Goal: Task Accomplishment & Management: Complete application form

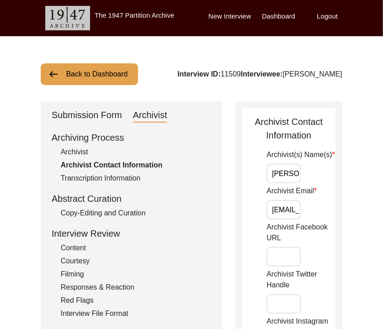
click at [91, 79] on button "Back to Dashboard" at bounding box center [89, 74] width 97 height 22
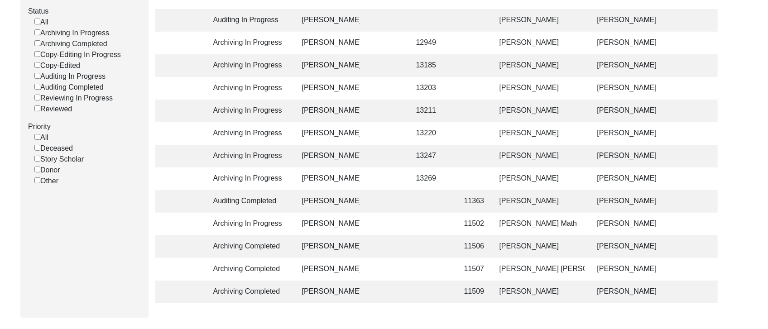
scroll to position [113, 0]
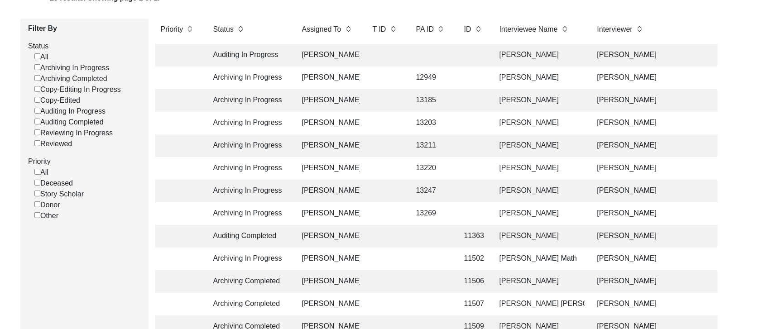
click at [383, 148] on td "[PERSON_NAME]" at bounding box center [539, 146] width 91 height 23
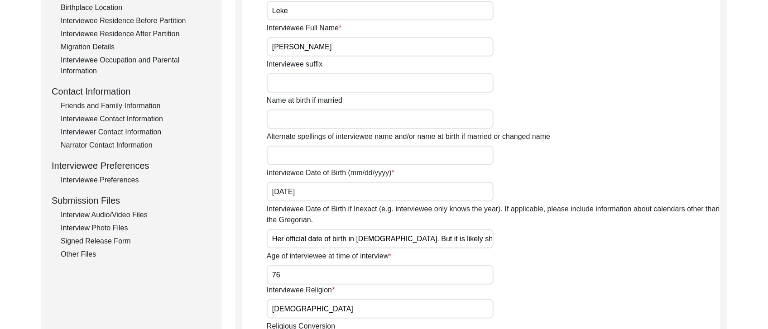
scroll to position [320, 0]
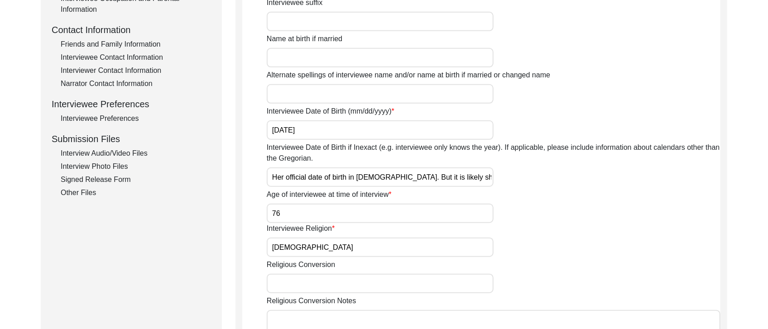
click at [107, 148] on div "Interview Audio/Video Files" at bounding box center [136, 153] width 150 height 11
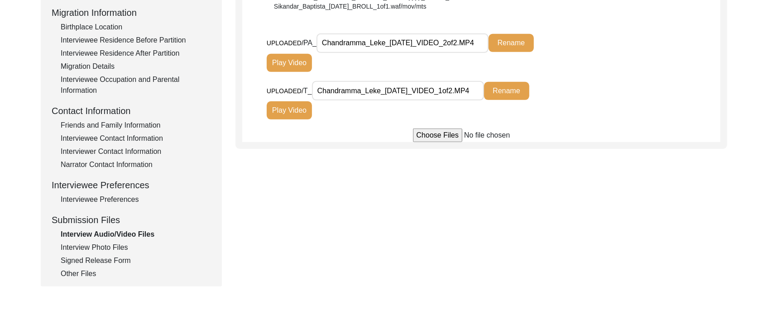
scroll to position [236, 0]
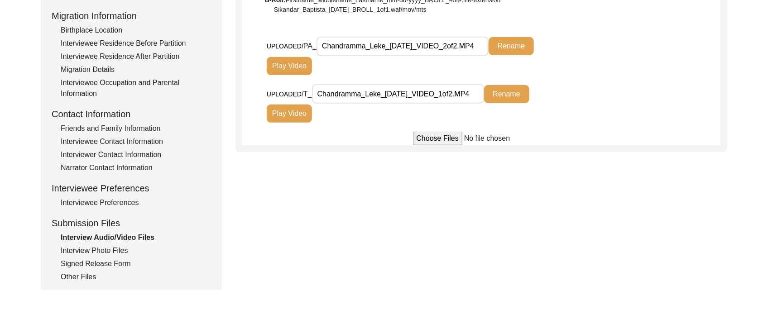
click at [383, 46] on input "Chandramma_Leke_[DATE]_VIDEO_2of2.MP4" at bounding box center [403, 46] width 172 height 19
click at [383, 92] on input "Chandramma_Leke_[DATE]_VIDEO_1of2.MP4" at bounding box center [398, 93] width 172 height 19
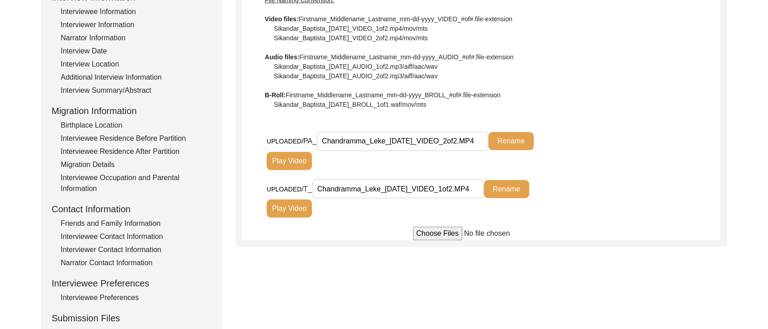
drag, startPoint x: 430, startPoint y: 143, endPoint x: 218, endPoint y: 130, distance: 212.9
click at [218, 130] on div "Submission Form Archivist Interview Information Interviewee Information Intervi…" at bounding box center [384, 173] width 687 height 424
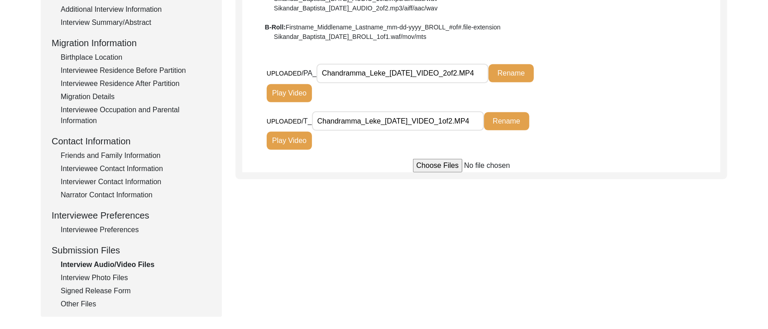
scroll to position [223, 0]
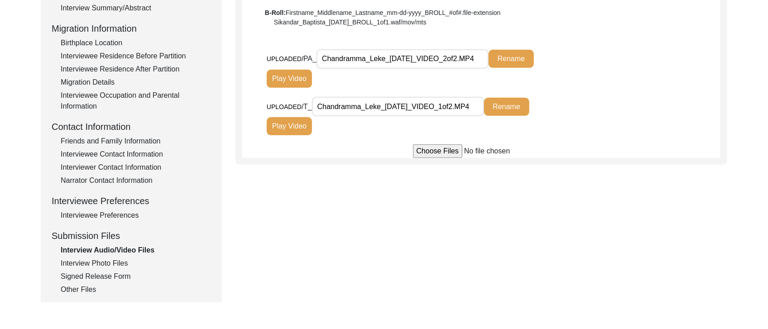
click at [81, 259] on div "Interview Photo Files" at bounding box center [136, 263] width 150 height 11
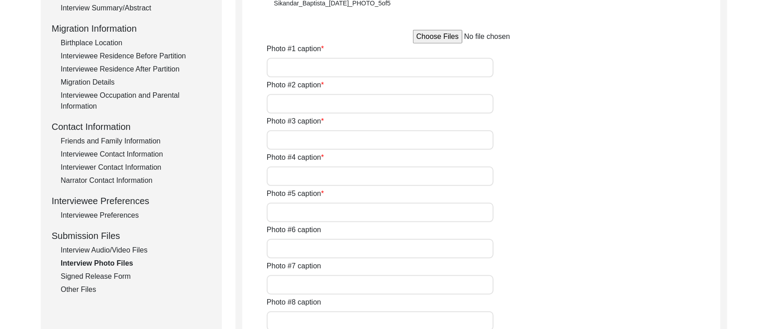
type input "[PERSON_NAME] in interview for 1947 Partition Archive."
type input "[PERSON_NAME] at a wedding."
type input "[PERSON_NAME] during [DATE]."
type input "[PERSON_NAME] with family."
type input "[PERSON_NAME] portrait picture."
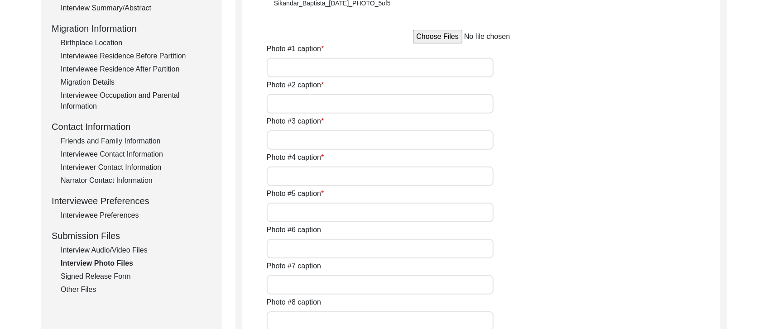
type input "0of5"
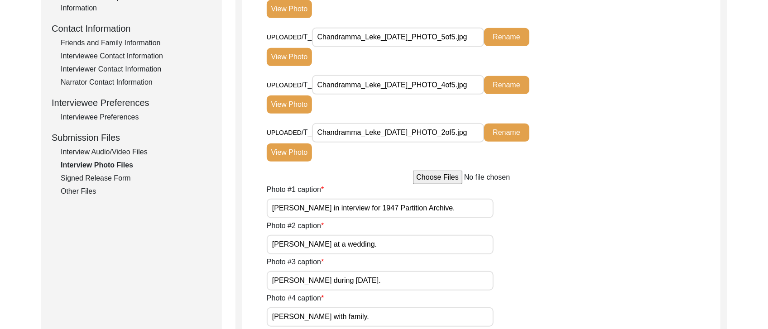
scroll to position [323, 0]
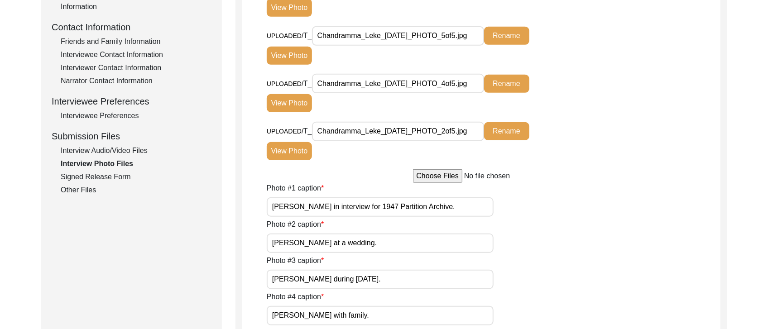
click at [88, 178] on div "Signed Release Form" at bounding box center [136, 177] width 150 height 11
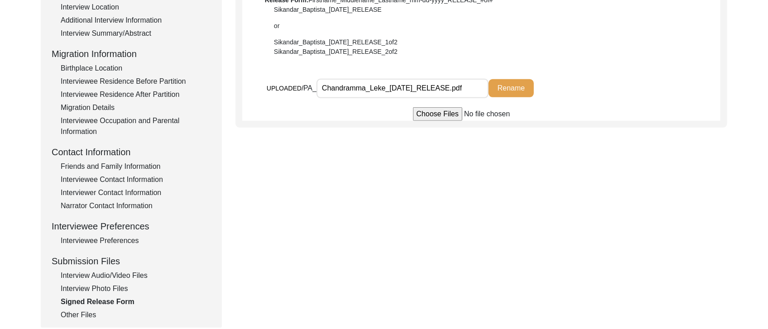
scroll to position [187, 0]
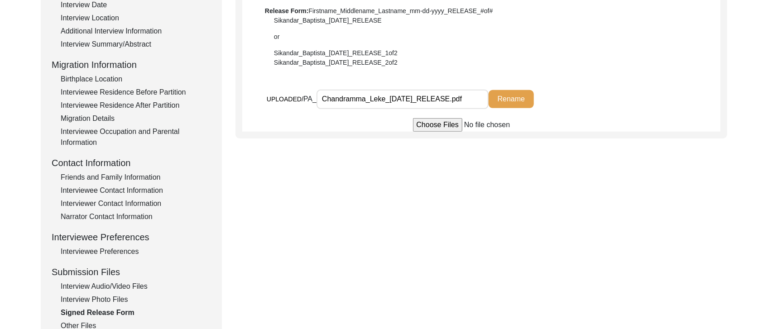
click at [383, 100] on input "Chandramma_Leke_[DATE]_RELEASE.pdf" at bounding box center [403, 99] width 172 height 19
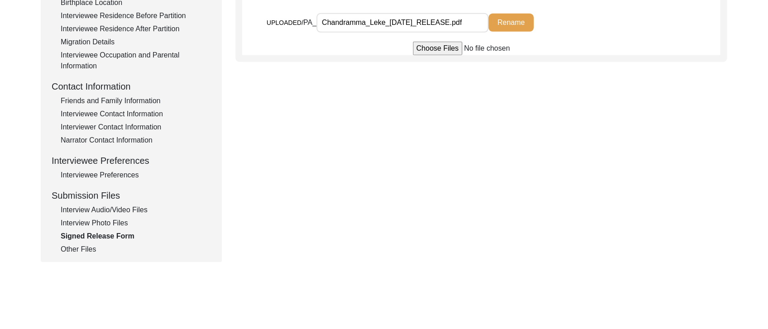
scroll to position [265, 0]
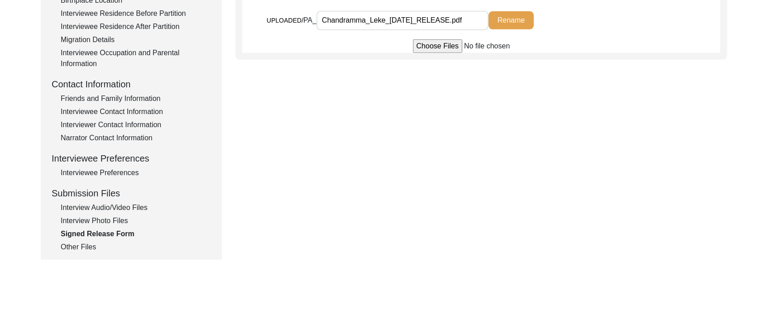
drag, startPoint x: 71, startPoint y: 247, endPoint x: 189, endPoint y: 206, distance: 125.2
click at [71, 247] on div "Other Files" at bounding box center [136, 247] width 150 height 11
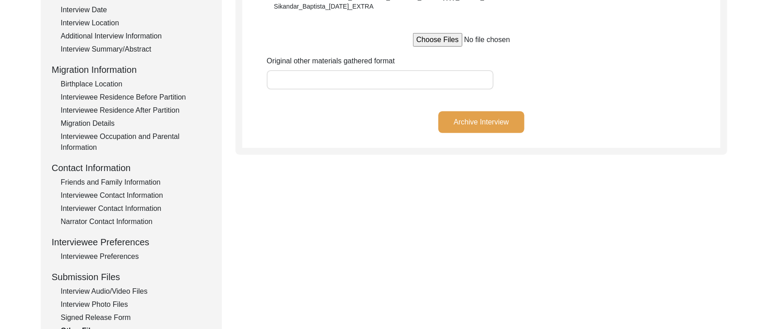
scroll to position [199, 0]
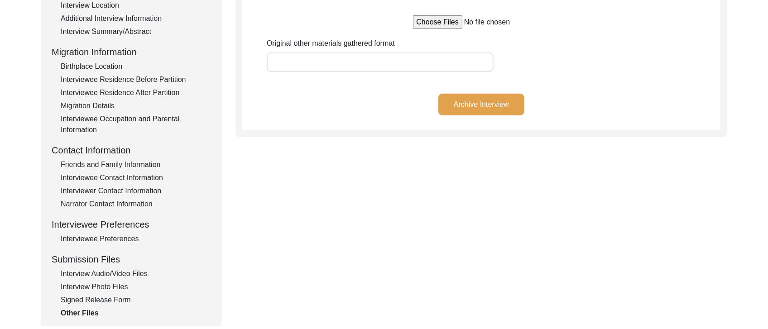
click at [144, 274] on div "Interview Audio/Video Files" at bounding box center [136, 274] width 150 height 11
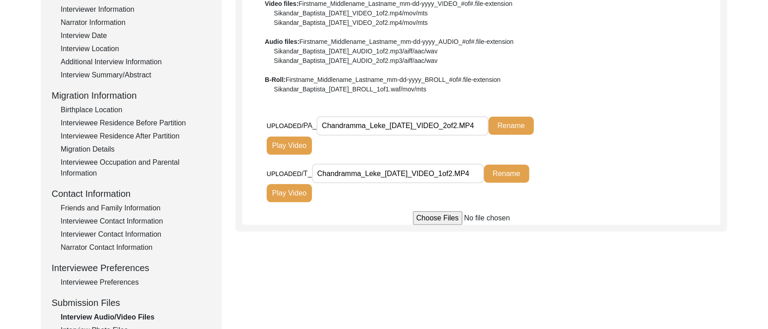
scroll to position [236, 0]
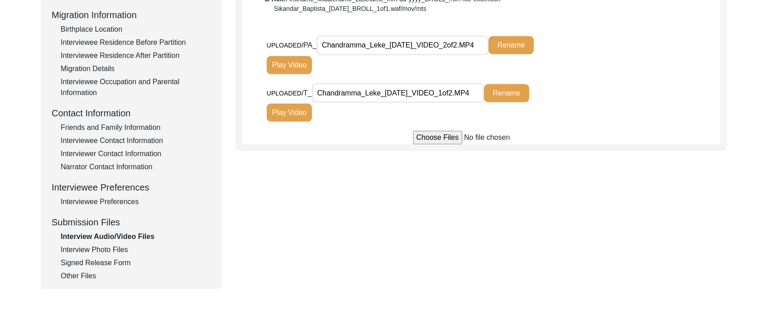
click at [383, 48] on input "Chandramma_Leke_[DATE]_VIDEO_2of2.MP4" at bounding box center [403, 45] width 172 height 19
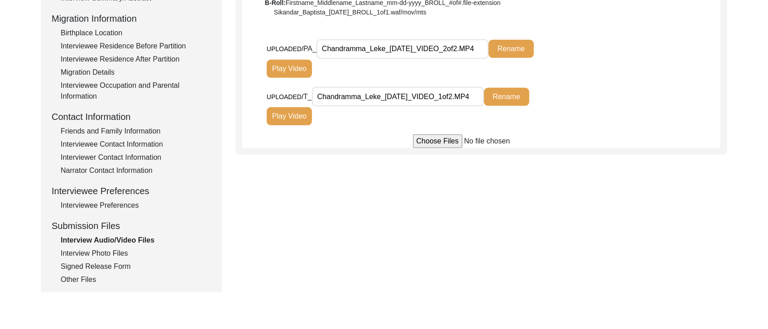
scroll to position [0, 0]
click at [109, 250] on div "Interview Photo Files" at bounding box center [136, 253] width 150 height 11
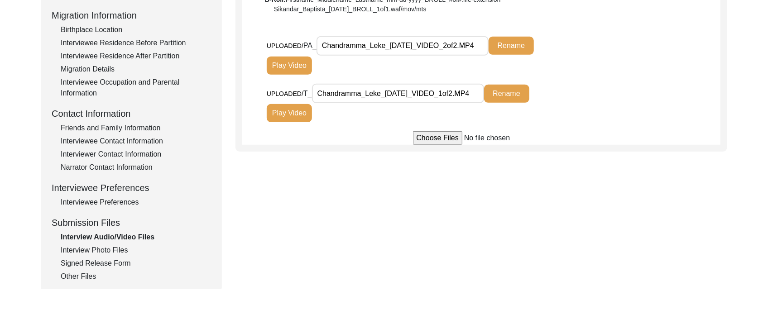
scroll to position [237, 0]
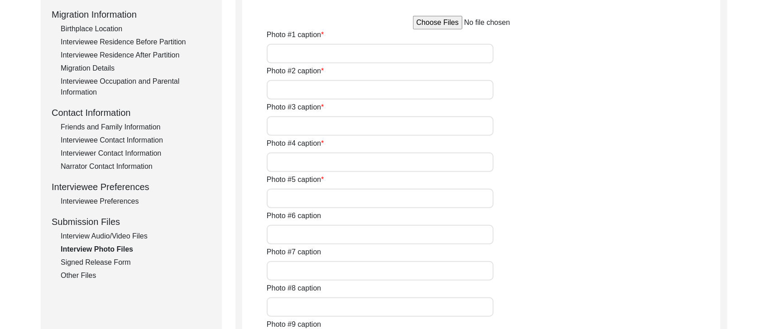
type input "[PERSON_NAME] in interview for 1947 Partition Archive."
type input "[PERSON_NAME] at a wedding."
type input "[PERSON_NAME] during [DATE]."
type input "[PERSON_NAME] with family."
type input "[PERSON_NAME] portrait picture."
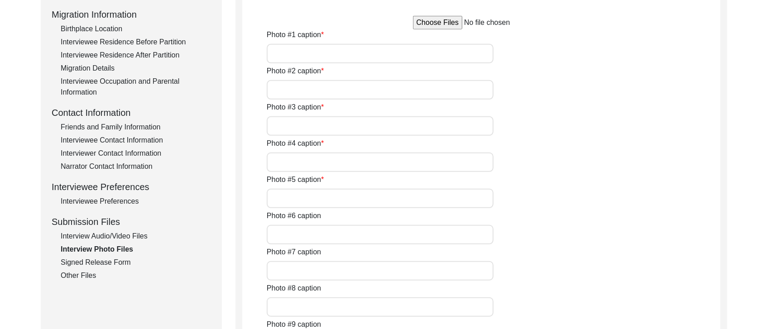
type input "0of5"
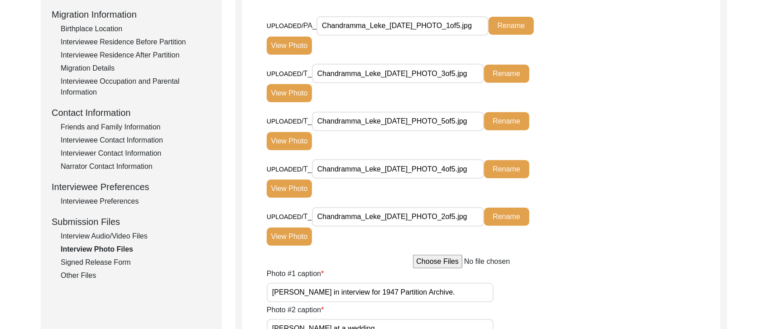
click at [113, 233] on div "Interview Audio/Video Files" at bounding box center [136, 236] width 150 height 11
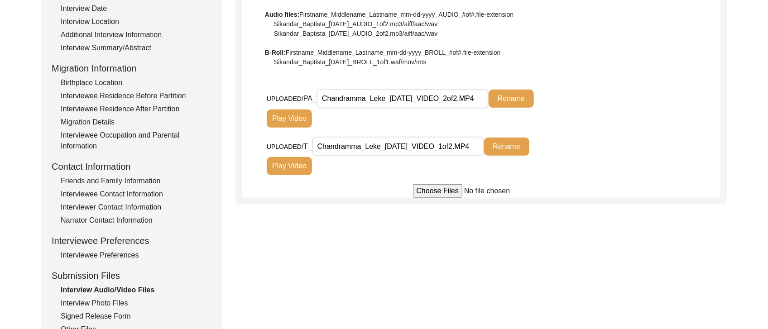
scroll to position [174, 0]
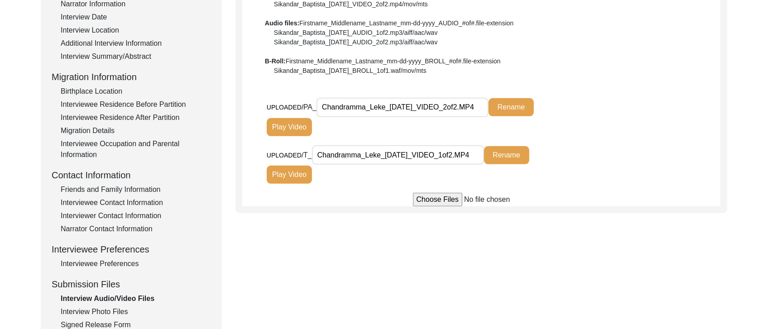
drag, startPoint x: 385, startPoint y: 155, endPoint x: 411, endPoint y: 149, distance: 27.5
click at [383, 155] on input "Chandramma_Leke_[DATE]_VIDEO_1of2.MP4" at bounding box center [398, 154] width 172 height 19
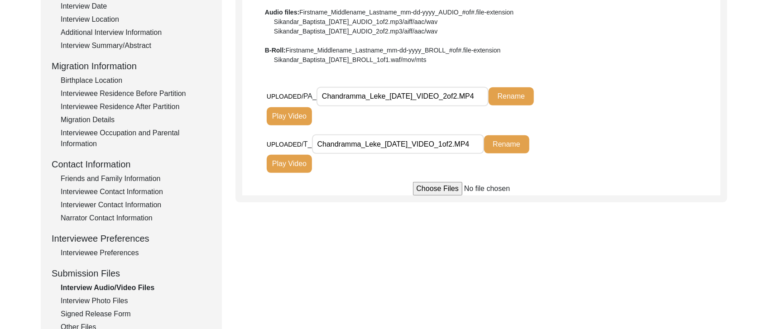
scroll to position [187, 0]
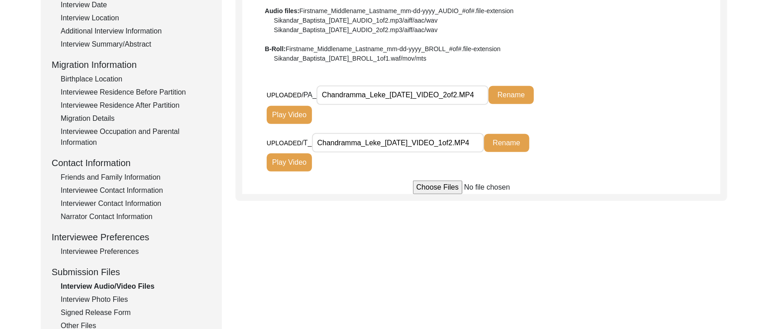
click at [82, 303] on div "Interview Photo Files" at bounding box center [136, 299] width 150 height 11
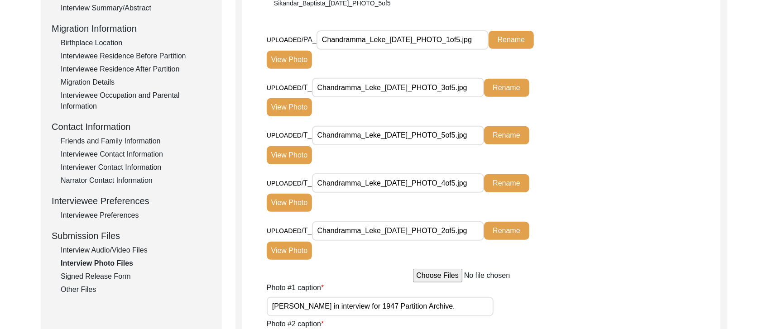
scroll to position [223, 0]
drag, startPoint x: 111, startPoint y: 275, endPoint x: 118, endPoint y: 271, distance: 7.5
click at [111, 275] on div "Signed Release Form" at bounding box center [136, 276] width 150 height 11
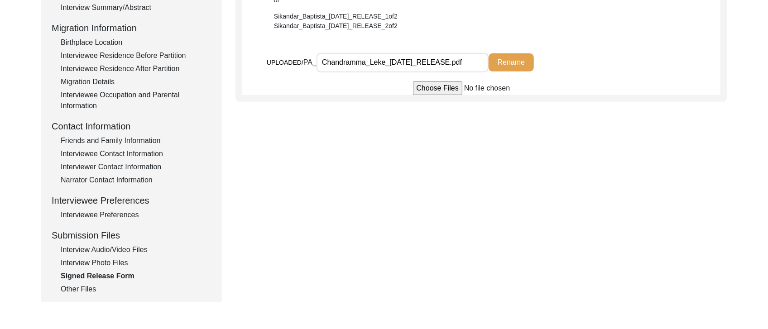
click at [383, 64] on input "Chandramma_Leke_[DATE]_RELEASE.pdf" at bounding box center [403, 62] width 172 height 19
click at [383, 65] on input "Chandramma_Leke_[DATE]_RELEASE.pdf" at bounding box center [403, 62] width 172 height 19
click at [87, 289] on div "Other Files" at bounding box center [136, 289] width 150 height 11
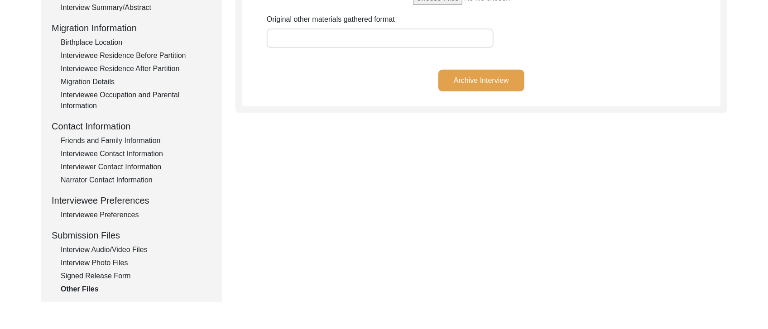
click at [383, 72] on button "Archive Interview" at bounding box center [482, 81] width 86 height 22
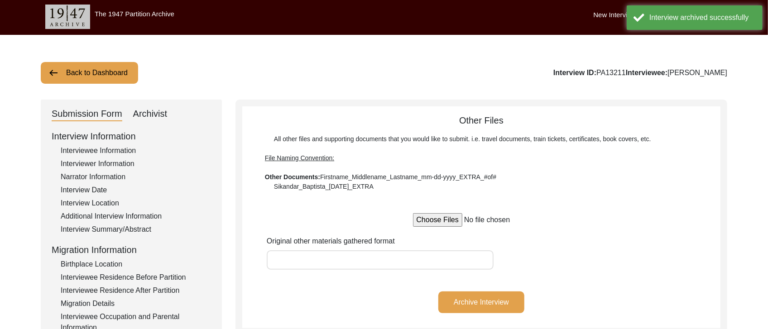
scroll to position [0, 0]
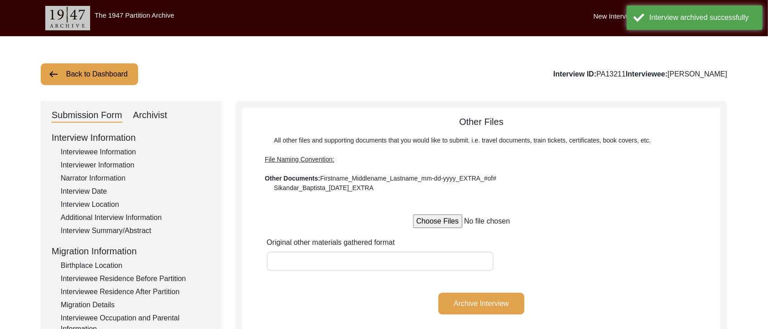
click at [87, 71] on button "Back to Dashboard" at bounding box center [89, 74] width 97 height 22
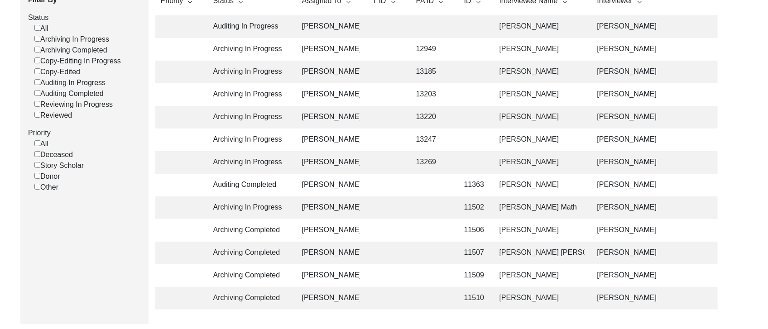
scroll to position [158, 0]
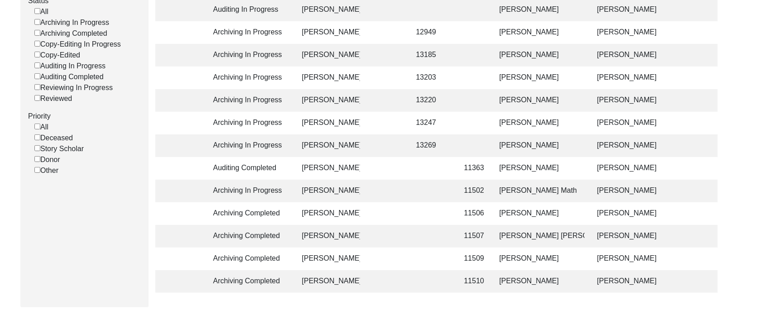
click at [383, 284] on td "11510" at bounding box center [473, 281] width 28 height 23
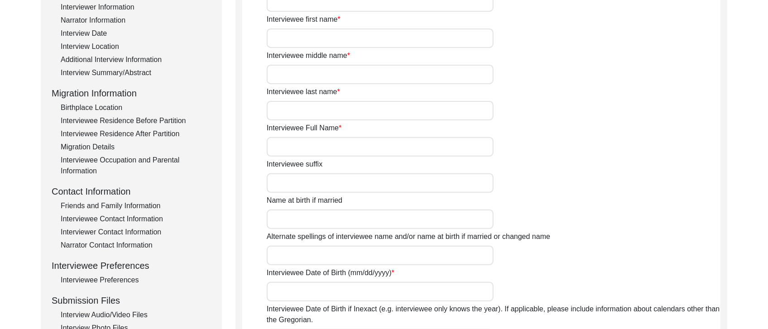
type input "Mrs."
type input "Chandramma"
type input "-"
type input "Leke"
type input "[PERSON_NAME]"
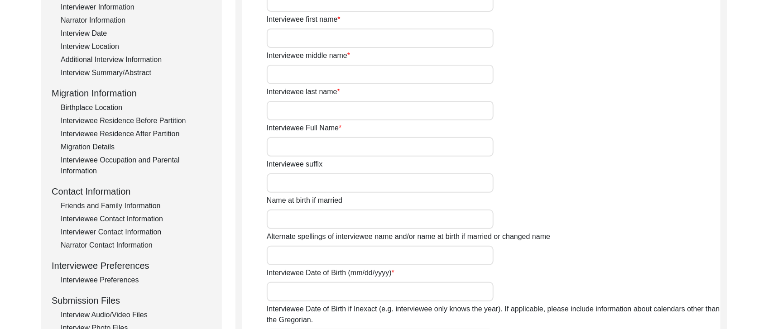
type input "[DATE]"
type input "Her official date of birth in [DEMOGRAPHIC_DATA]. But it is likely she was born…"
type input "76"
type input "[DEMOGRAPHIC_DATA]"
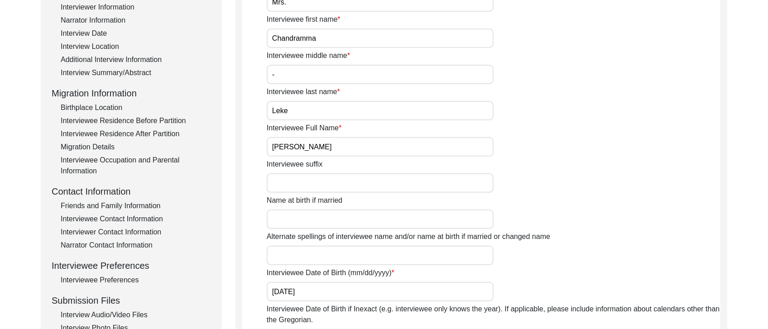
scroll to position [217, 0]
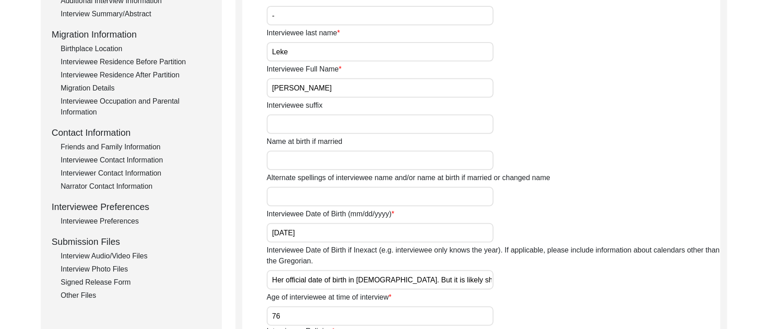
click at [111, 260] on div "Interview Audio/Video Files" at bounding box center [136, 256] width 150 height 11
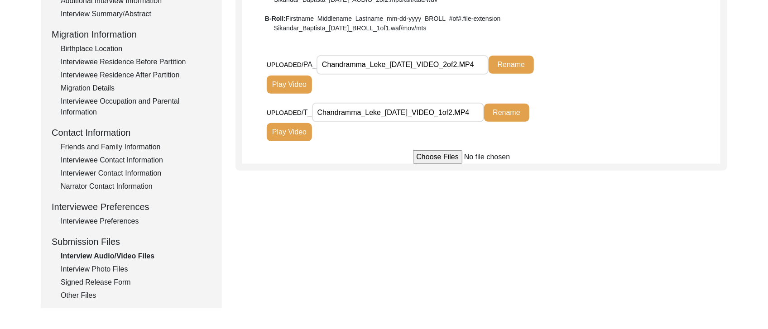
click at [383, 114] on input "Chandramma_Leke_[DATE]_VIDEO_1of2.MP4" at bounding box center [398, 112] width 172 height 19
click at [117, 267] on div "Interview Photo Files" at bounding box center [136, 269] width 150 height 11
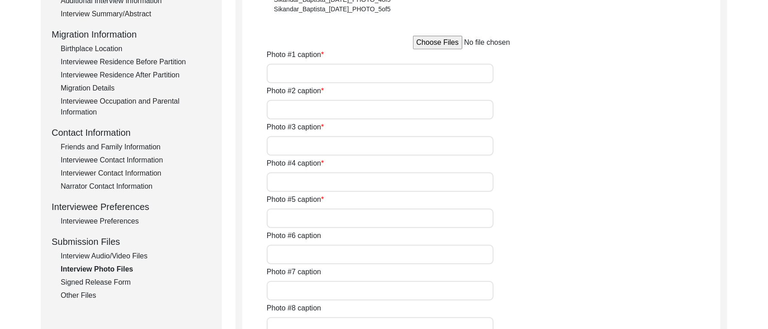
type input "[PERSON_NAME] in interview for 1947 Partition Archive."
type input "[PERSON_NAME] at a wedding."
type input "[PERSON_NAME] during [DATE]."
type input "[PERSON_NAME] with family."
type input "[PERSON_NAME] portrait picture."
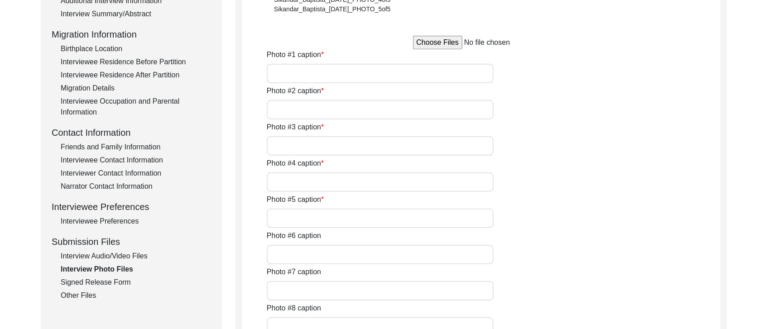
type input "0of5"
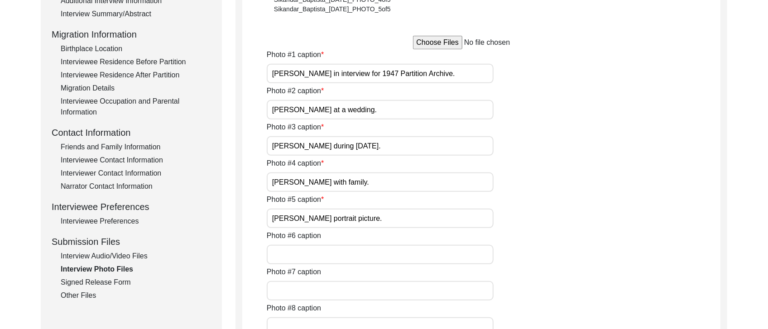
click at [127, 257] on div "Interview Audio/Video Files" at bounding box center [136, 256] width 150 height 11
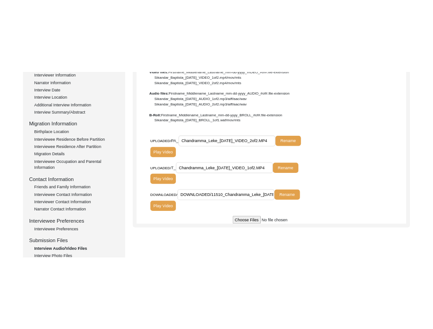
scroll to position [160, 0]
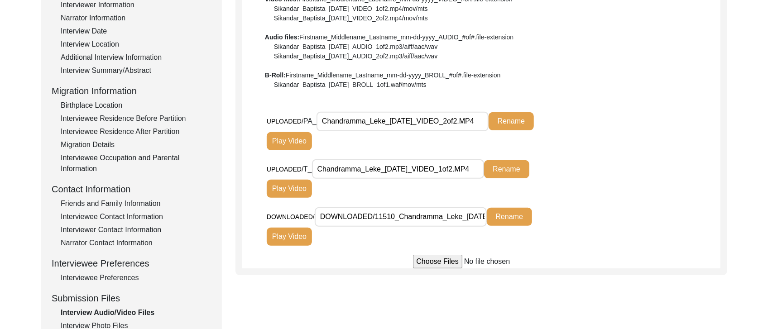
click at [352, 209] on input "DOWNLOADED/11510_Chandramma_Leke_[DATE]_VIDEO_2of2.MP4" at bounding box center [401, 216] width 172 height 19
click at [383, 163] on input "Chandramma_Leke_[DATE]_VIDEO_1of2.MP4" at bounding box center [398, 168] width 172 height 19
click at [383, 122] on input "Chandramma_Leke_[DATE]_VIDEO_2of2.MP4" at bounding box center [403, 121] width 172 height 19
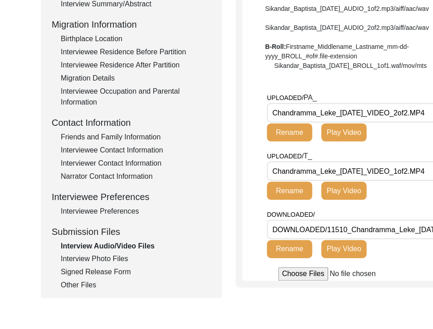
scroll to position [324, 0]
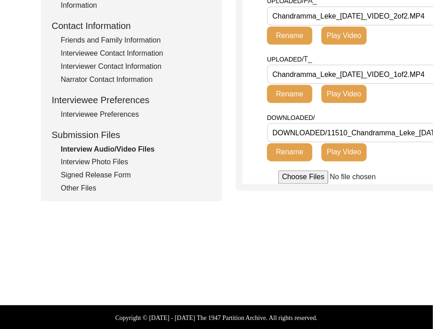
click at [106, 174] on div "Signed Release Form" at bounding box center [136, 175] width 150 height 11
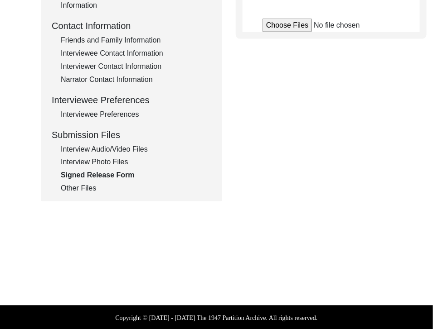
click at [107, 163] on div "Interview Photo Files" at bounding box center [136, 162] width 150 height 11
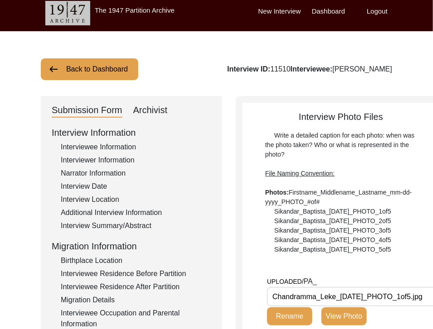
scroll to position [0, 0]
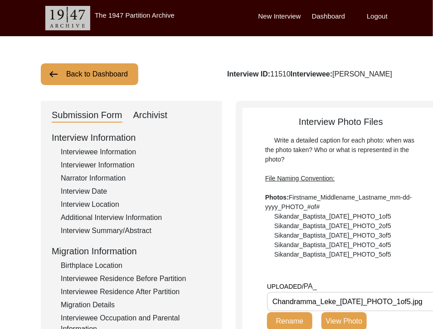
click at [157, 113] on div "Archivist" at bounding box center [150, 115] width 34 height 14
select select "507"
select select "Archiving Completed"
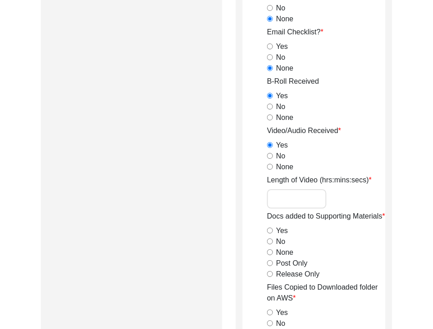
scroll to position [935, 0]
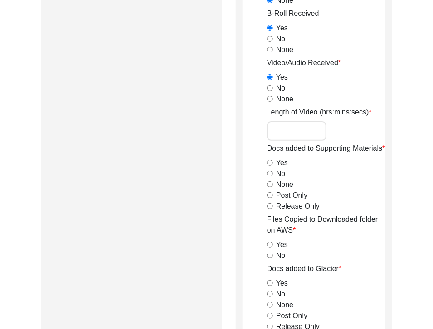
click at [297, 131] on input "Length of Video (hrs:mins:secs)" at bounding box center [296, 130] width 59 height 19
type input "1:11:00"
click at [268, 196] on input "Post Only" at bounding box center [270, 196] width 6 height 6
radio input "true"
click at [269, 204] on input "Release Only" at bounding box center [270, 206] width 6 height 6
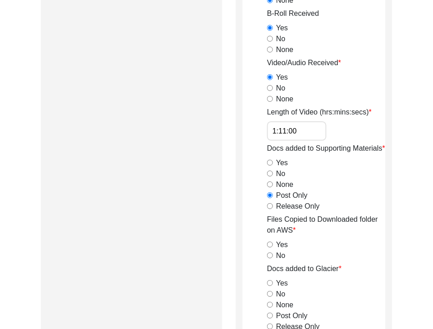
radio input "true"
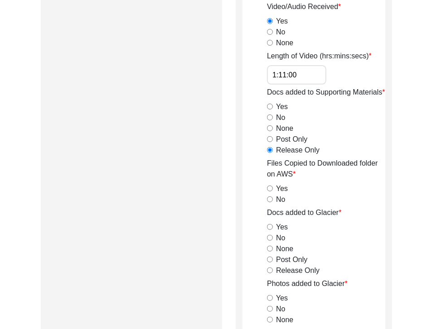
click at [270, 188] on input "Yes" at bounding box center [270, 189] width 6 height 6
radio input "true"
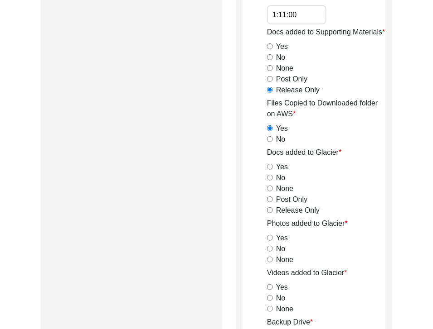
scroll to position [1051, 0]
click at [269, 208] on input "Release Only" at bounding box center [270, 210] width 6 height 6
radio input "true"
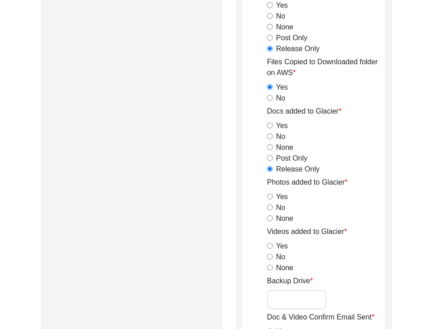
scroll to position [1103, 0]
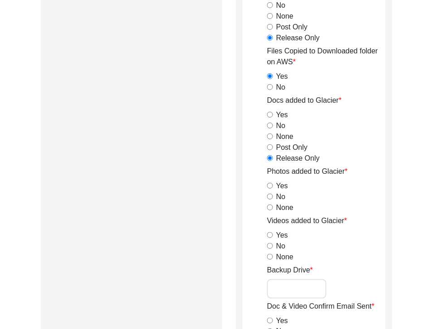
click at [268, 183] on input "Yes" at bounding box center [270, 186] width 6 height 6
radio input "true"
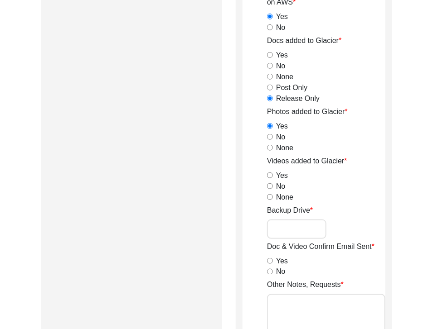
scroll to position [1182, 0]
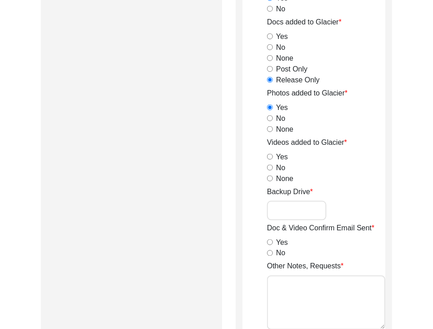
click at [269, 158] on input "Yes" at bounding box center [270, 157] width 6 height 6
radio input "true"
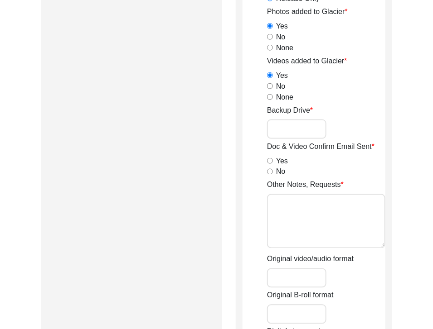
scroll to position [1264, 0]
click at [269, 174] on input "No" at bounding box center [270, 172] width 6 height 6
radio input "true"
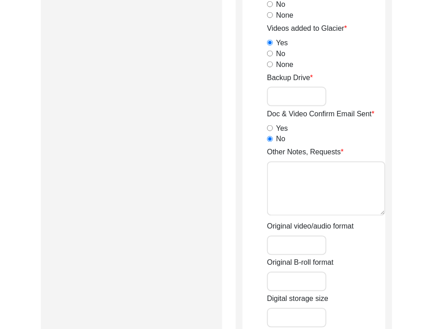
scroll to position [1321, 0]
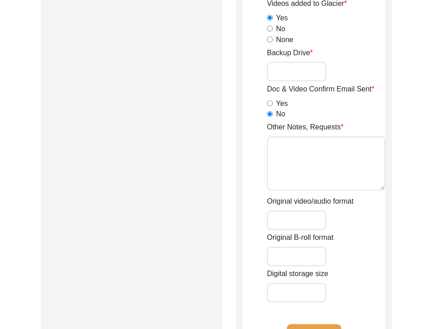
click at [284, 170] on textarea "Other Notes, Requests" at bounding box center [326, 164] width 118 height 54
type textarea "No b-roll"
click at [301, 220] on input "Original video/audio format" at bounding box center [296, 220] width 59 height 19
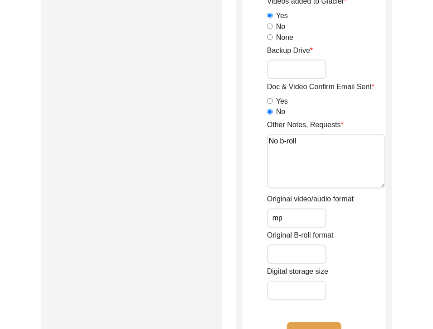
type input "m"
type input ","
type input "MP4"
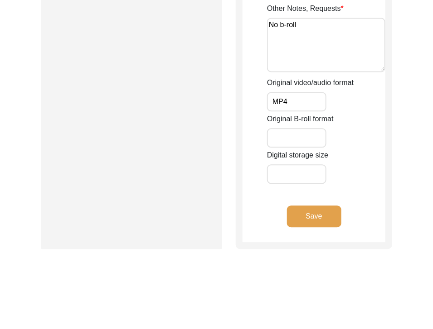
scroll to position [1488, 0]
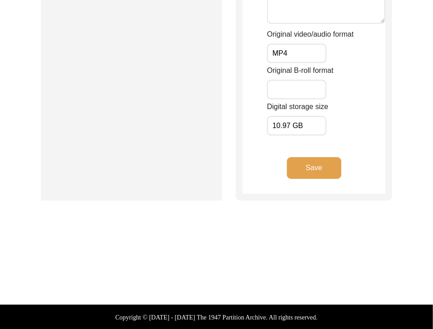
type input "10.97 GB"
click at [371, 133] on div "Digital storage size 10.97 GB" at bounding box center [326, 118] width 118 height 34
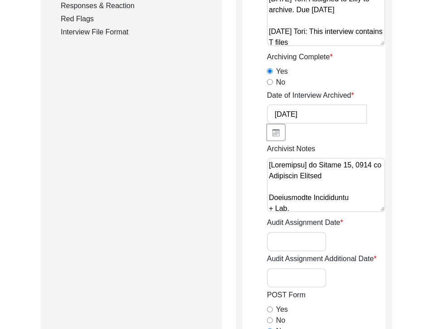
scroll to position [282, 0]
click at [356, 167] on textarea "Archivist Notes" at bounding box center [326, 185] width 118 height 54
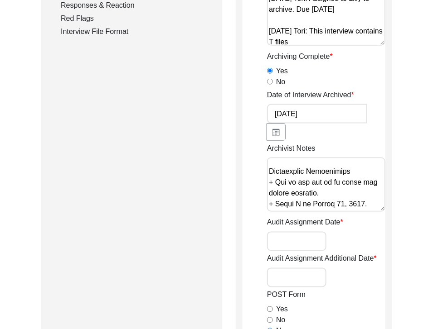
scroll to position [993, 0]
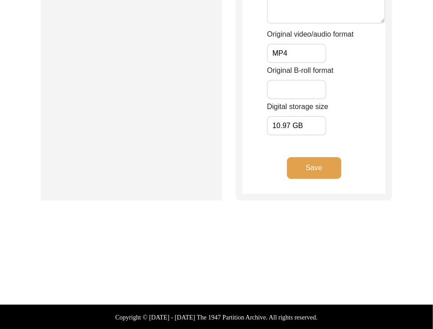
click at [317, 172] on button "Save" at bounding box center [314, 168] width 54 height 22
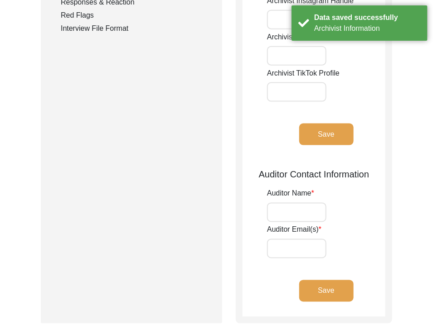
scroll to position [0, 0]
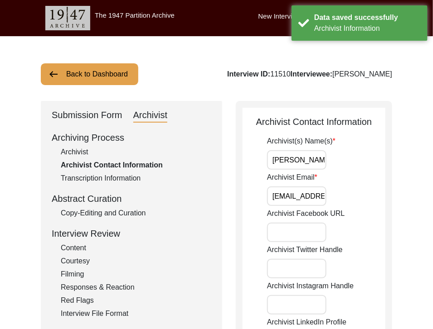
click at [76, 118] on div "Submission Form" at bounding box center [87, 115] width 71 height 14
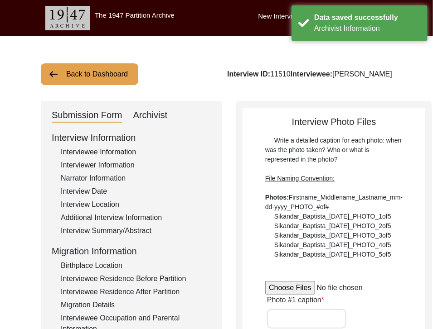
type input "[PERSON_NAME] in interview for 1947 Partition Archive."
type input "[PERSON_NAME] at a wedding."
type input "[PERSON_NAME] during [DATE]."
type input "[PERSON_NAME] with family."
type input "[PERSON_NAME] portrait picture."
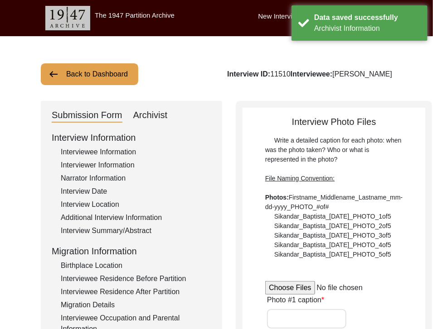
type input "0of5"
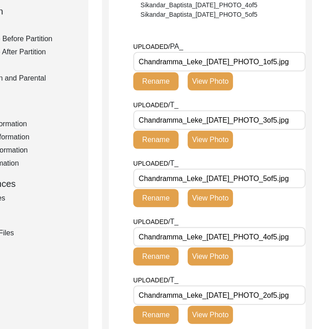
scroll to position [240, 134]
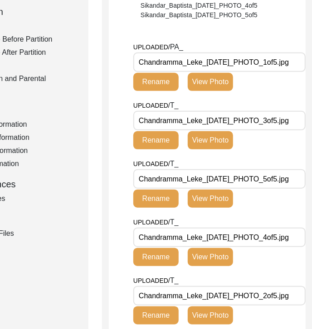
click at [208, 78] on button "View Photo" at bounding box center [210, 82] width 45 height 18
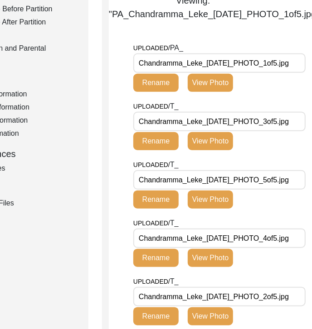
scroll to position [270, 134]
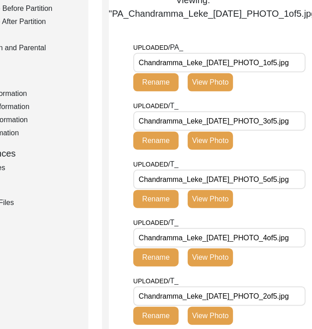
click at [225, 150] on button "View Photo" at bounding box center [210, 141] width 45 height 18
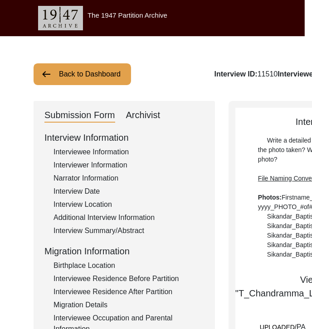
scroll to position [0, 0]
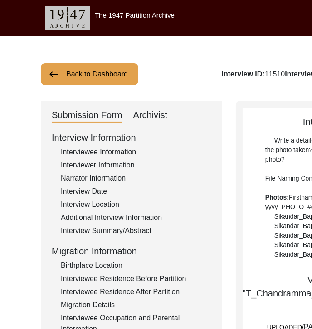
click at [100, 71] on button "Back to Dashboard" at bounding box center [89, 74] width 97 height 22
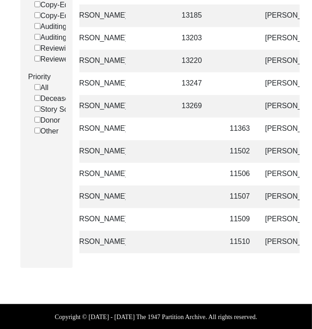
scroll to position [0, 126]
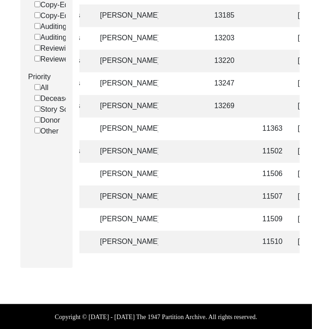
click at [179, 238] on td at bounding box center [183, 242] width 36 height 23
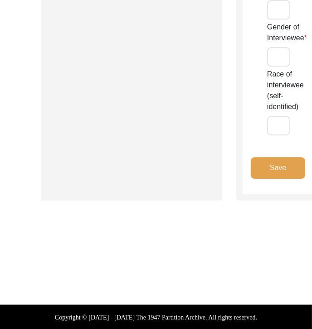
type input "Mrs."
type input "Chandramma"
type input "-"
type input "Leke"
type input "[PERSON_NAME]"
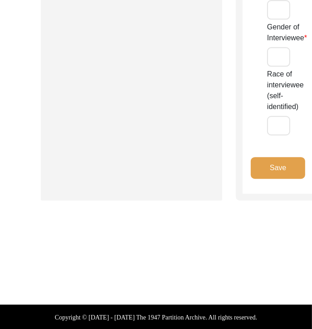
type input "[DATE]"
type input "Her official date of birth in [DEMOGRAPHIC_DATA]. But it is likely she was born…"
type input "76"
type input "[DEMOGRAPHIC_DATA]"
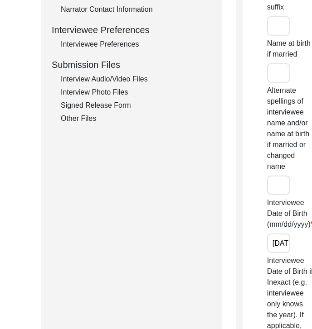
click at [111, 76] on div "Interview Audio/Video Files" at bounding box center [136, 79] width 150 height 11
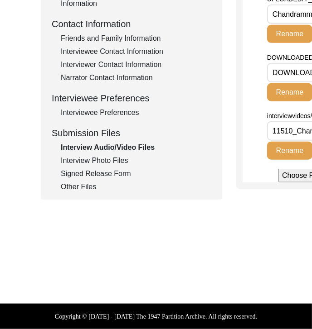
click at [106, 155] on div "Interview Photo Files" at bounding box center [136, 160] width 150 height 11
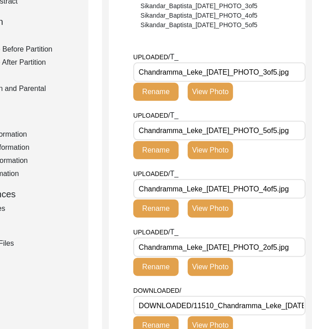
scroll to position [229, 134]
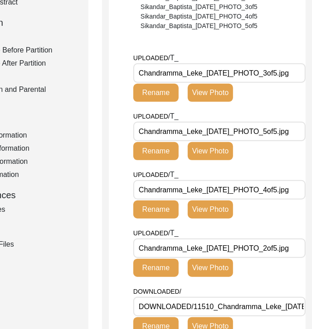
click at [215, 97] on button "View Photo" at bounding box center [210, 93] width 45 height 18
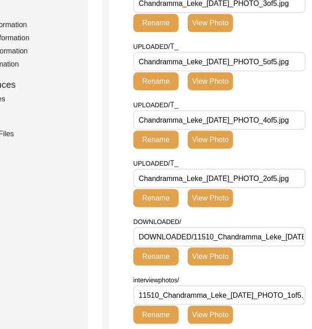
scroll to position [472, 134]
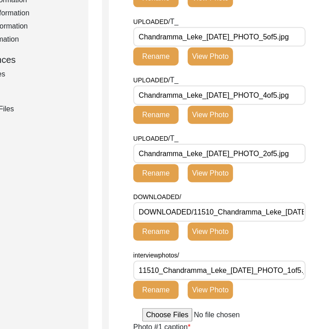
scroll to position [657, 134]
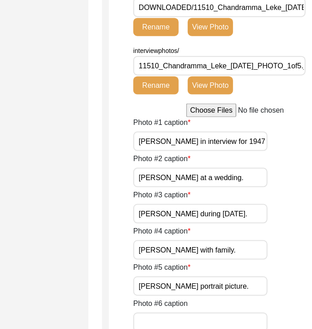
scroll to position [695, 134]
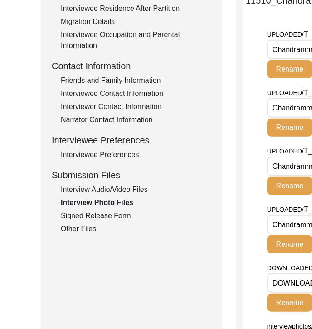
scroll to position [37, 0]
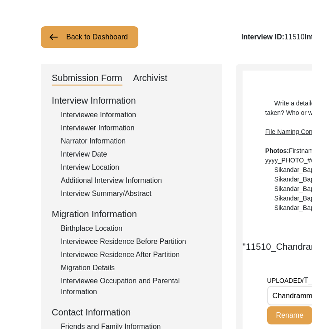
click at [144, 80] on div "Archivist" at bounding box center [150, 78] width 34 height 14
select select "507"
select select "Archiving Completed"
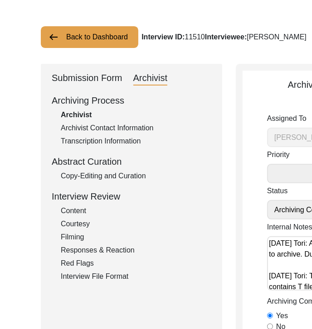
click at [90, 180] on div "Copy-Editing and Curation" at bounding box center [136, 176] width 150 height 11
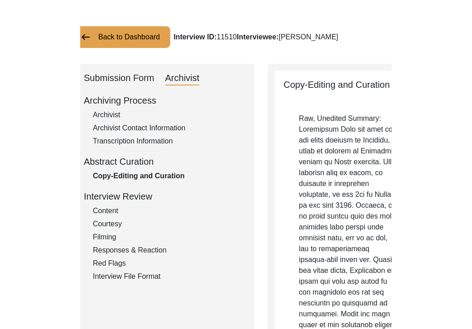
scroll to position [13, 0]
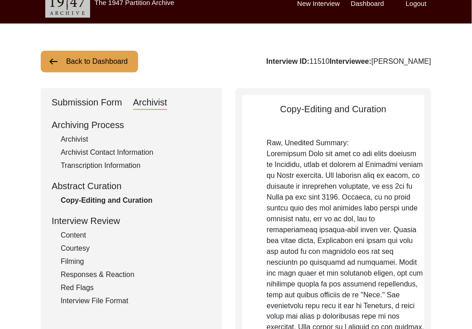
click at [101, 61] on button "Back to Dashboard" at bounding box center [89, 62] width 97 height 22
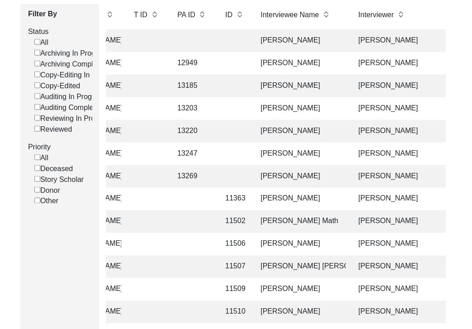
scroll to position [0, 196]
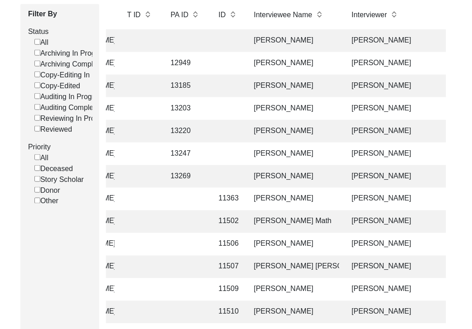
click at [326, 155] on td "[PERSON_NAME]" at bounding box center [294, 154] width 91 height 23
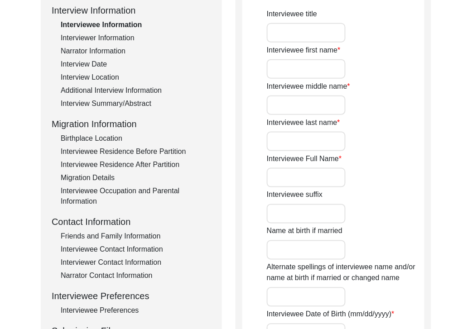
type input "Mr."
type input "[DEMOGRAPHIC_DATA]"
type input "Ramzan"
type input "Dhilon"
type input "[PERSON_NAME]"
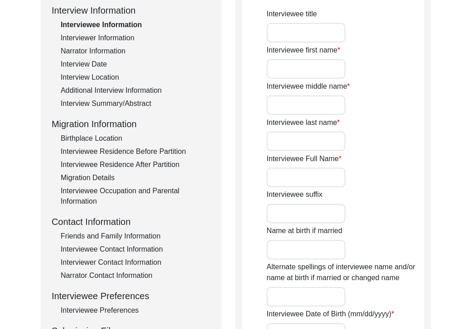
type input "[PERSON_NAME]"
type input "1937"
type input "88"
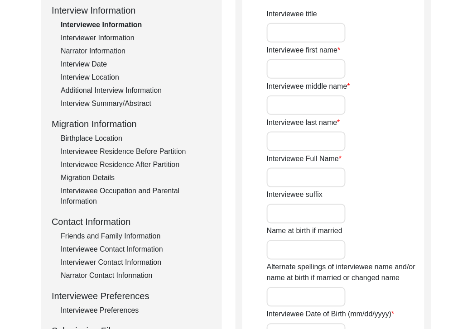
type input "[DEMOGRAPHIC_DATA]"
type input "Punjabi"
type input "Malwai"
type input "[DEMOGRAPHIC_DATA]"
type input "Jut (Dhilon)"
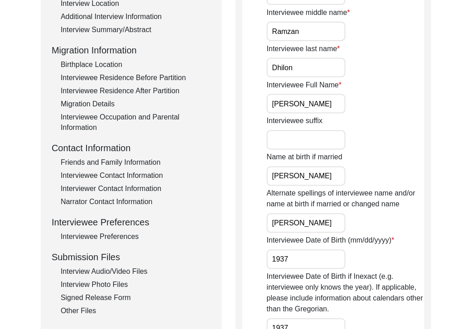
scroll to position [283, 0]
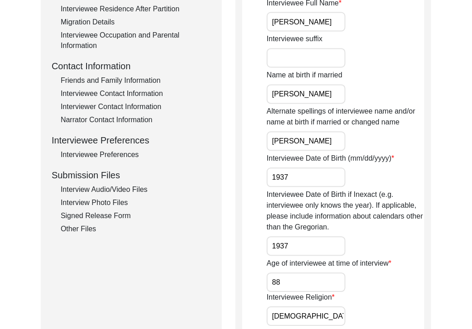
click at [106, 193] on div "Interview Audio/Video Files" at bounding box center [136, 190] width 150 height 11
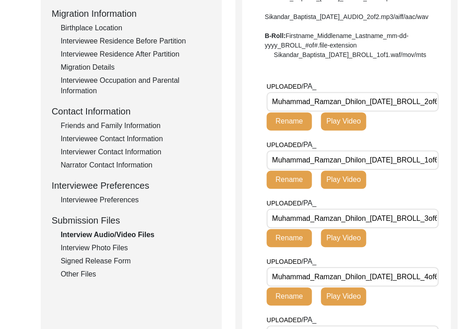
scroll to position [238, 0]
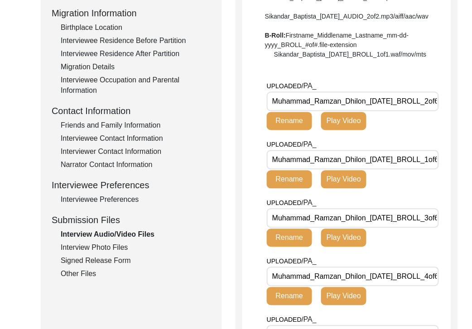
drag, startPoint x: 411, startPoint y: 130, endPoint x: 259, endPoint y: 130, distance: 151.8
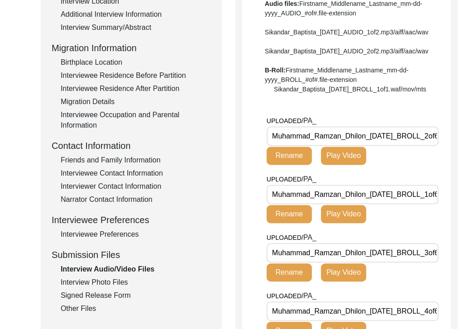
scroll to position [379, 0]
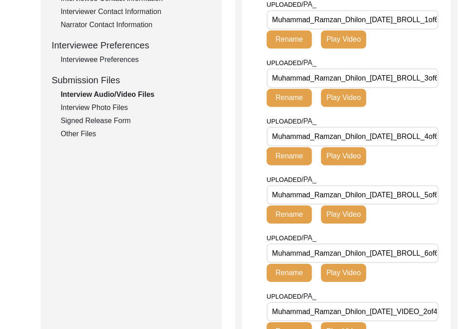
drag, startPoint x: 372, startPoint y: 49, endPoint x: 246, endPoint y: 47, distance: 126.0
click at [246, 47] on app-file-uploader "UPLOADED/ PA_ Muhammad_Ramzan_Dhilon_[DATE]_BROLL_2of6.MTS Rename Play Video UP…" at bounding box center [346, 240] width 209 height 598
drag, startPoint x: 317, startPoint y: 45, endPoint x: 374, endPoint y: 53, distance: 57.6
click at [317, 29] on input "Muhammad_Ramzan_Dhilon_[DATE]_BROLL_1of6.MTS" at bounding box center [353, 19] width 172 height 19
drag, startPoint x: 370, startPoint y: 50, endPoint x: 247, endPoint y: 49, distance: 123.2
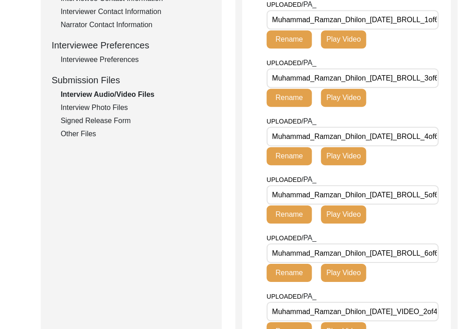
click at [247, 49] on app-file-uploader "UPLOADED/ PA_ Muhammad_Ramzan_Dhilon_[DATE]_BROLL_2of6.MTS Rename Play Video UP…" at bounding box center [346, 240] width 209 height 598
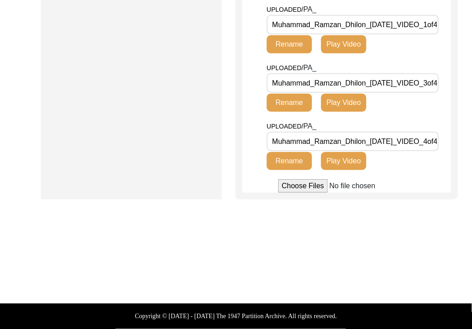
scroll to position [203, 0]
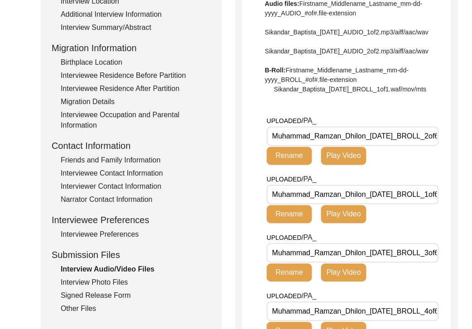
click at [383, 128] on div "Interview Audio/Video Files File Naming Convention: Video files: Firstname_Midd…" at bounding box center [346, 313] width 209 height 802
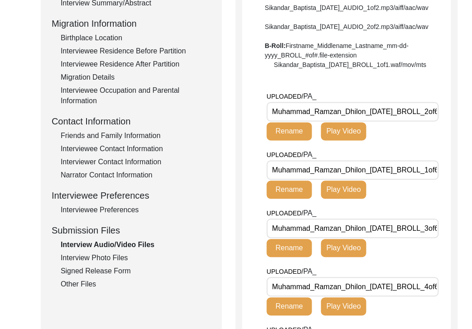
scroll to position [239, 0]
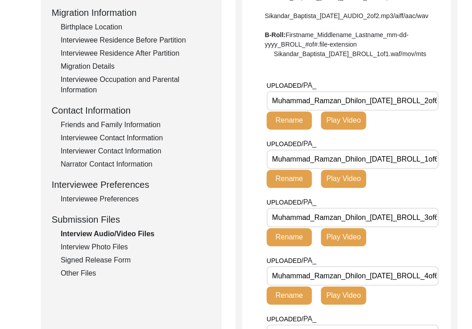
click at [383, 111] on input "Muhammad_Ramzan_Dhilon_[DATE]_BROLL_2of6.MTS" at bounding box center [353, 101] width 172 height 19
click at [383, 169] on input "Muhammad_Ramzan_Dhilon_[DATE]_BROLL_1of6.MTS" at bounding box center [353, 159] width 172 height 19
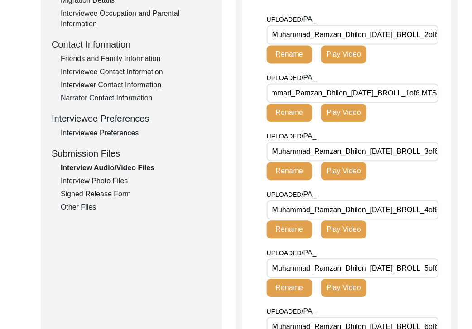
scroll to position [0, 0]
click at [383, 162] on input "Muhammad_Ramzan_Dhilon_[DATE]_BROLL_3of6.MTS" at bounding box center [353, 151] width 172 height 19
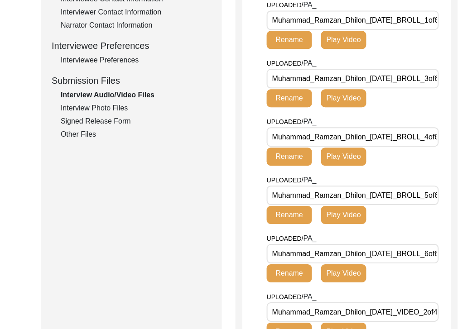
click at [383, 147] on input "Muhammad_Ramzan_Dhilon_[DATE]_BROLL_4of6.MTS" at bounding box center [353, 136] width 172 height 19
click at [383, 205] on input "Muhammad_Ramzan_Dhilon_[DATE]_BROLL_5of6.MTS" at bounding box center [353, 195] width 172 height 19
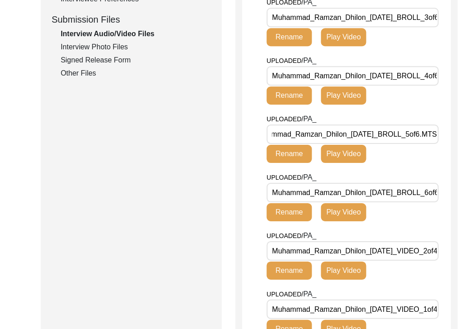
click at [383, 203] on input "Muhammad_Ramzan_Dhilon_[DATE]_BROLL_6of6.MTS" at bounding box center [353, 192] width 172 height 19
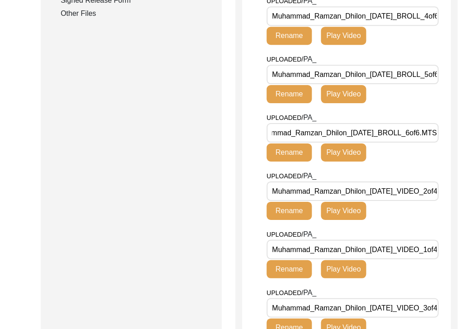
scroll to position [575, 0]
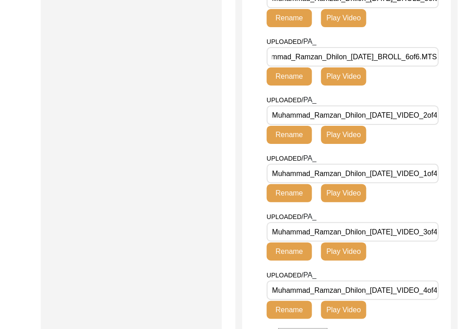
click at [383, 125] on input "Muhammad_Ramzan_Dhilon_[DATE]_VIDEO_2of4.MTS" at bounding box center [353, 115] width 172 height 19
click at [383, 183] on input "Muhammad_Ramzan_Dhilon_[DATE]_VIDEO_1of4.MTS" at bounding box center [353, 173] width 172 height 19
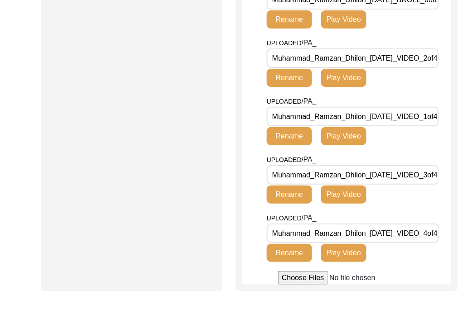
click at [383, 185] on input "Muhammad_Ramzan_Dhilon_[DATE]_VIDEO_3of4.MTS" at bounding box center [353, 174] width 172 height 19
drag, startPoint x: 431, startPoint y: 271, endPoint x: 430, endPoint y: 266, distance: 5.5
click at [383, 271] on div "UPLOADED/ PA_ Muhammad_Ramzan_Dhilon_[DATE]_VIDEO_4of4.MTS Rename Play Video" at bounding box center [359, 242] width 184 height 58
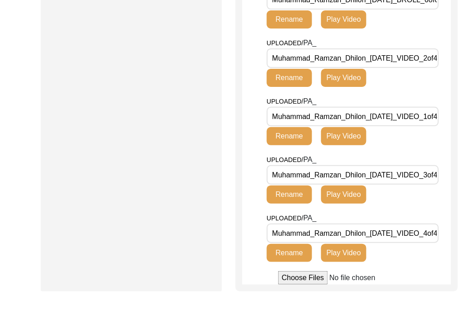
click at [383, 243] on input "Muhammad_Ramzan_Dhilon_[DATE]_VIDEO_4of4.MTS" at bounding box center [353, 233] width 172 height 19
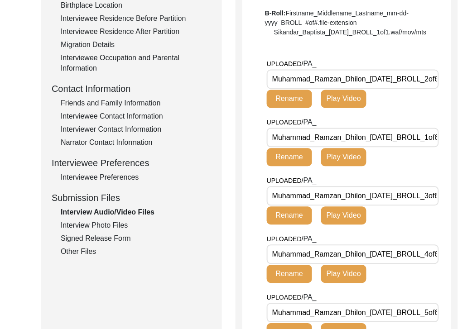
click at [122, 224] on div "Interview Photo Files" at bounding box center [136, 226] width 150 height 11
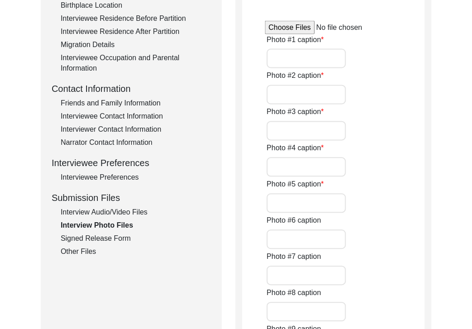
type input "[PERSON_NAME] behind the camera"
type input "A horizontal shot of [PERSON_NAME] behind the scenes on his bed"
type input "A close up of [PERSON_NAME]"
type input "[PERSON_NAME] with [PERSON_NAME]"
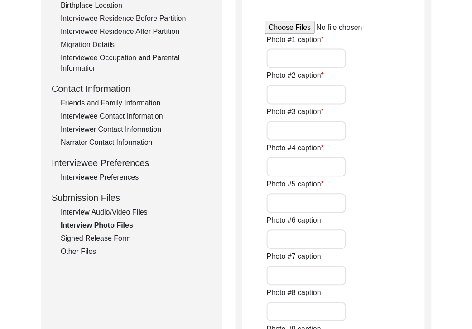
type input "0of5"
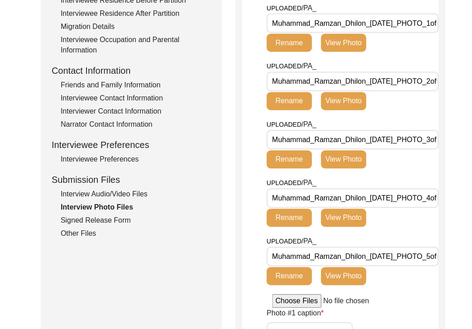
scroll to position [201, 0]
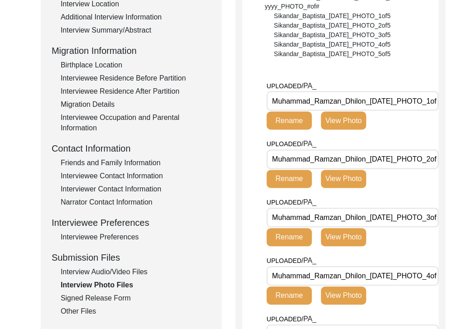
click at [383, 105] on input "Muhammad_Ramzan_Dhilon_[DATE]_PHOTO_1of5.jpg" at bounding box center [353, 101] width 172 height 19
click at [383, 158] on input "Muhammad_Ramzan_Dhilon_[DATE]_PHOTO_2of5.jpg" at bounding box center [353, 159] width 172 height 19
click at [383, 216] on input "Muhammad_Ramzan_Dhilon_[DATE]_PHOTO_3of5.jpg" at bounding box center [353, 217] width 172 height 19
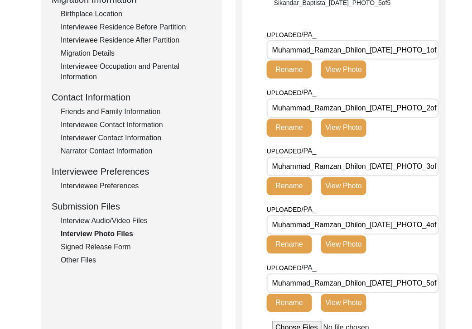
click at [383, 231] on input "Muhammad_Ramzan_Dhilon_[DATE]_PHOTO_4of5.jpg" at bounding box center [353, 225] width 172 height 19
click at [383, 224] on input "Muhammad_Ramzan_Dhilon_[DATE]_PHOTO_4of5.jpg" at bounding box center [353, 225] width 172 height 19
click at [383, 284] on input "Muhammad_Ramzan_Dhilon_[DATE]_PHOTO_5of5.jpg" at bounding box center [353, 283] width 172 height 19
click at [119, 246] on div "Signed Release Form" at bounding box center [136, 247] width 150 height 11
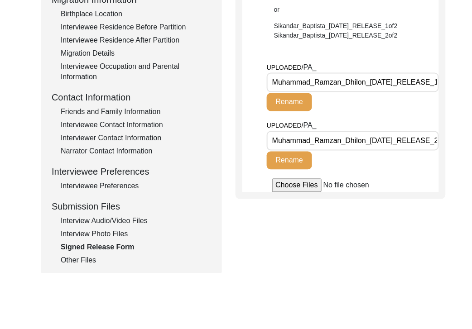
click at [383, 81] on input "Muhammad_Ramzan_Dhilon_[DATE]_RELEASE_1of2.jpg" at bounding box center [353, 82] width 172 height 19
click at [383, 147] on input "Muhammad_Ramzan_Dhilon_[DATE]_RELEASE_2of2.jpg" at bounding box center [353, 140] width 172 height 19
click at [92, 260] on div "Other Files" at bounding box center [136, 261] width 150 height 11
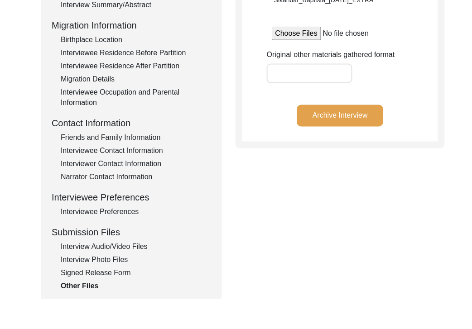
click at [353, 116] on button "Archive Interview" at bounding box center [340, 116] width 86 height 22
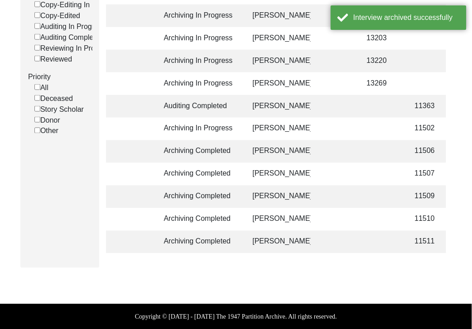
click at [383, 246] on td "11511" at bounding box center [424, 242] width 28 height 23
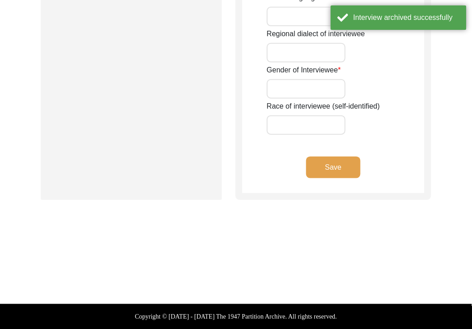
type input "Mr."
type input "[DEMOGRAPHIC_DATA]"
type input "Ramzan"
type input "Dhilon"
type input "[PERSON_NAME]"
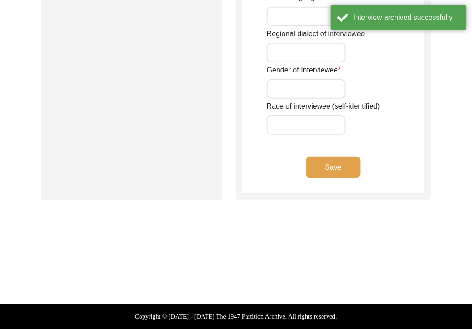
type input "[PERSON_NAME]"
type input "1937"
type input "88"
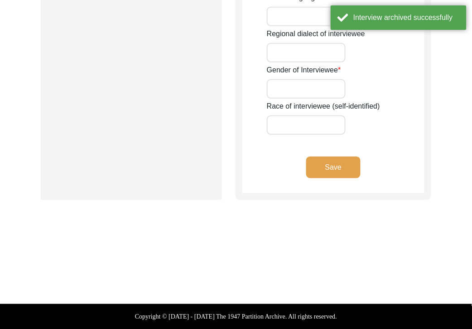
type input "[DEMOGRAPHIC_DATA]"
type input "Punjabi"
type input "Malwai"
type input "[DEMOGRAPHIC_DATA]"
type input "Jut (Dhilon)"
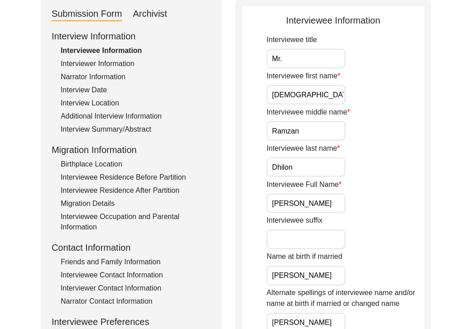
scroll to position [96, 0]
